Goal: Information Seeking & Learning: Learn about a topic

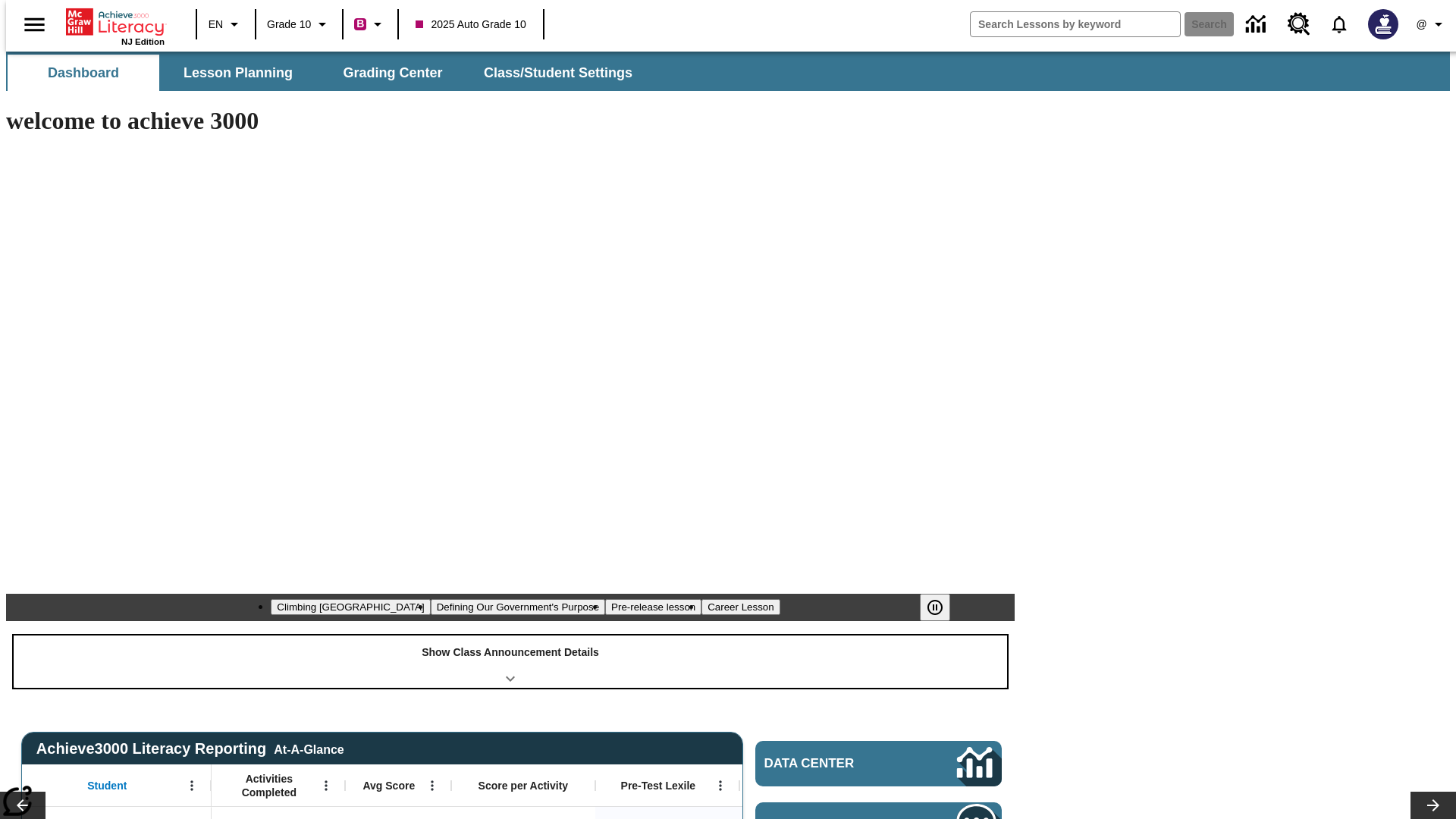
click at [511, 635] on div "Show Class Announcement Details" at bounding box center [511, 662] width 993 height 52
